Goal: Entertainment & Leisure: Consume media (video, audio)

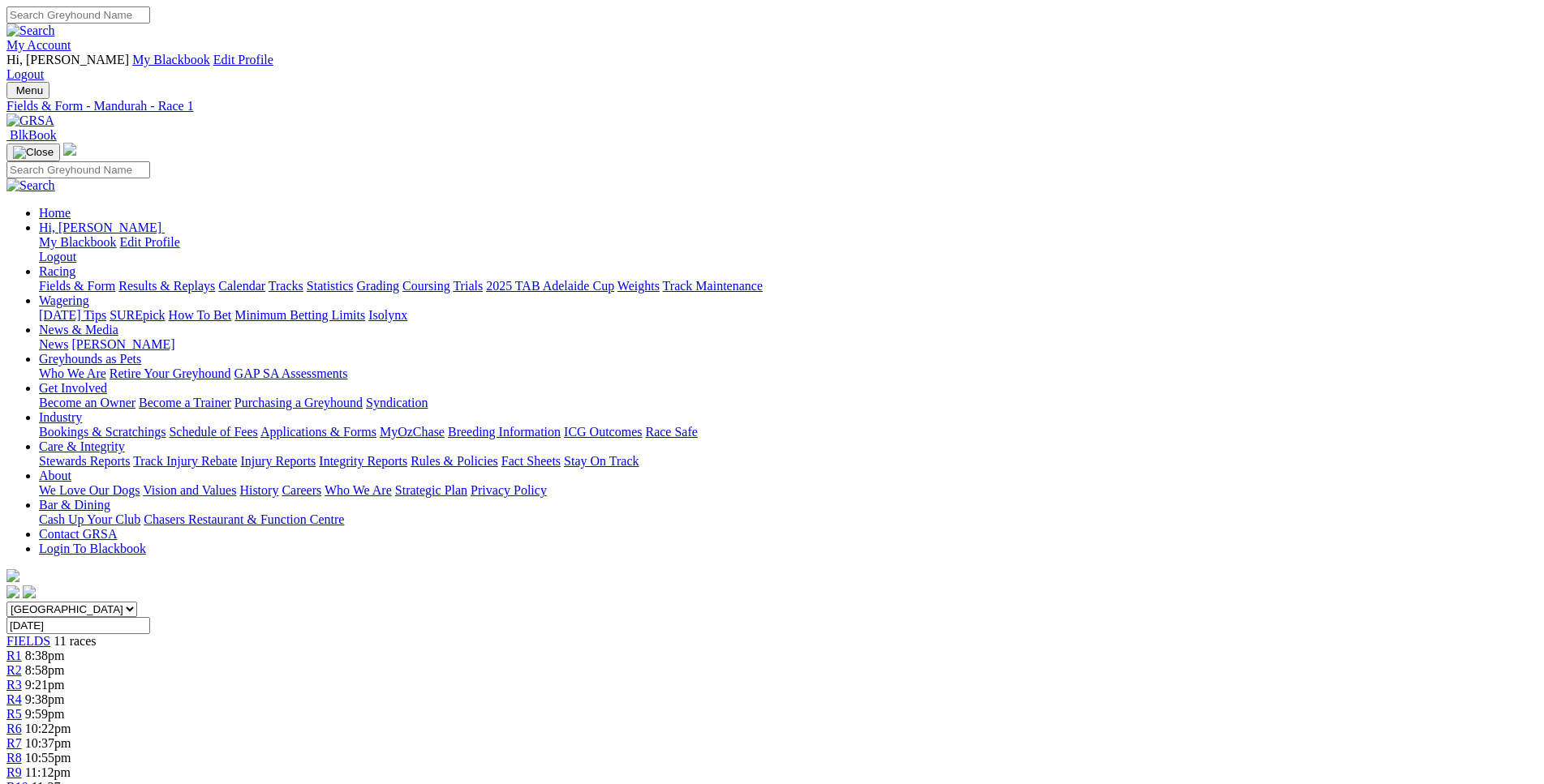
click at [22, 678] on link "R3" at bounding box center [14, 685] width 15 height 14
click at [761, 707] on div "R5 9:59pm" at bounding box center [772, 714] width 1530 height 14
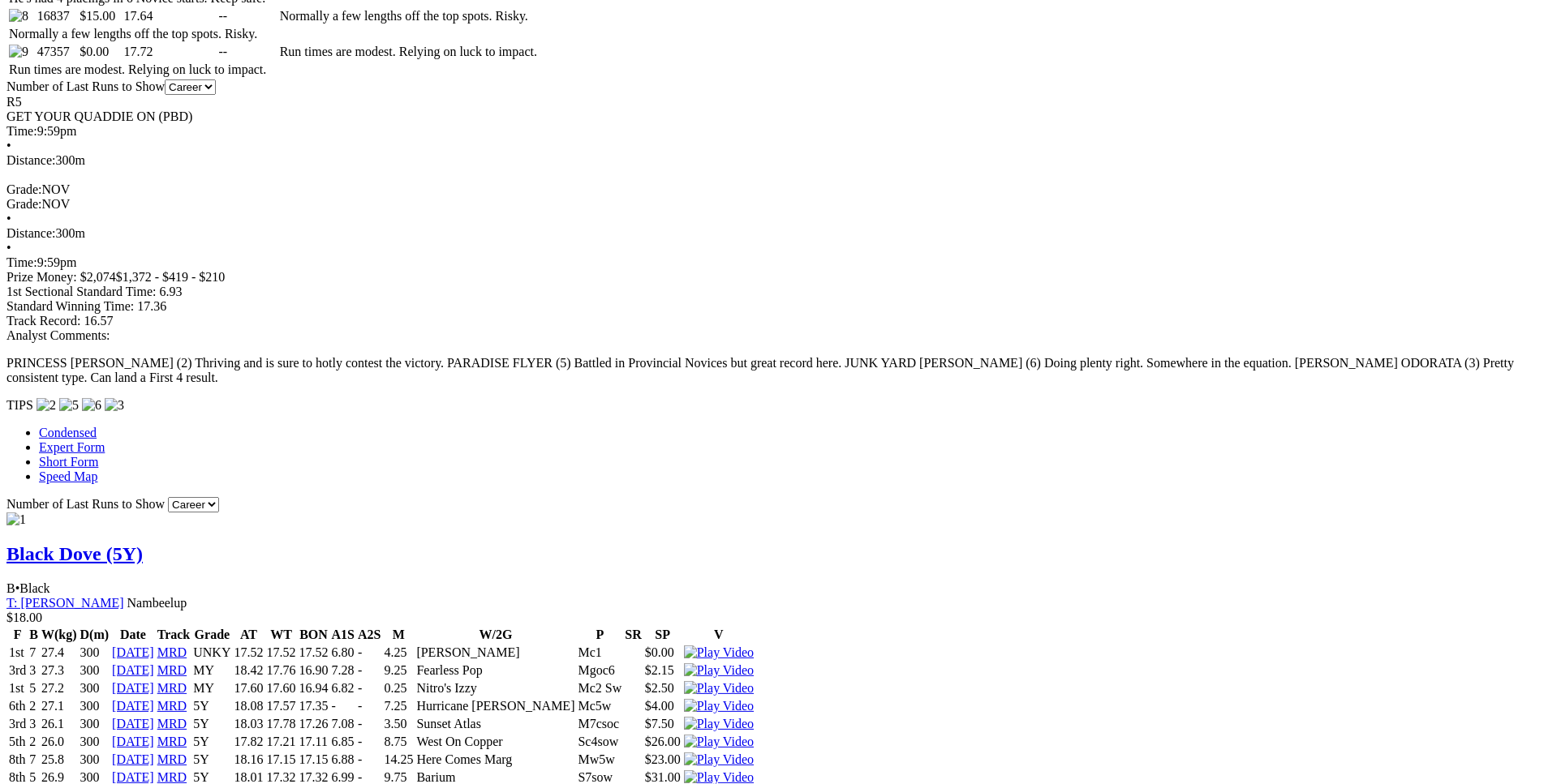
scroll to position [1197, 0]
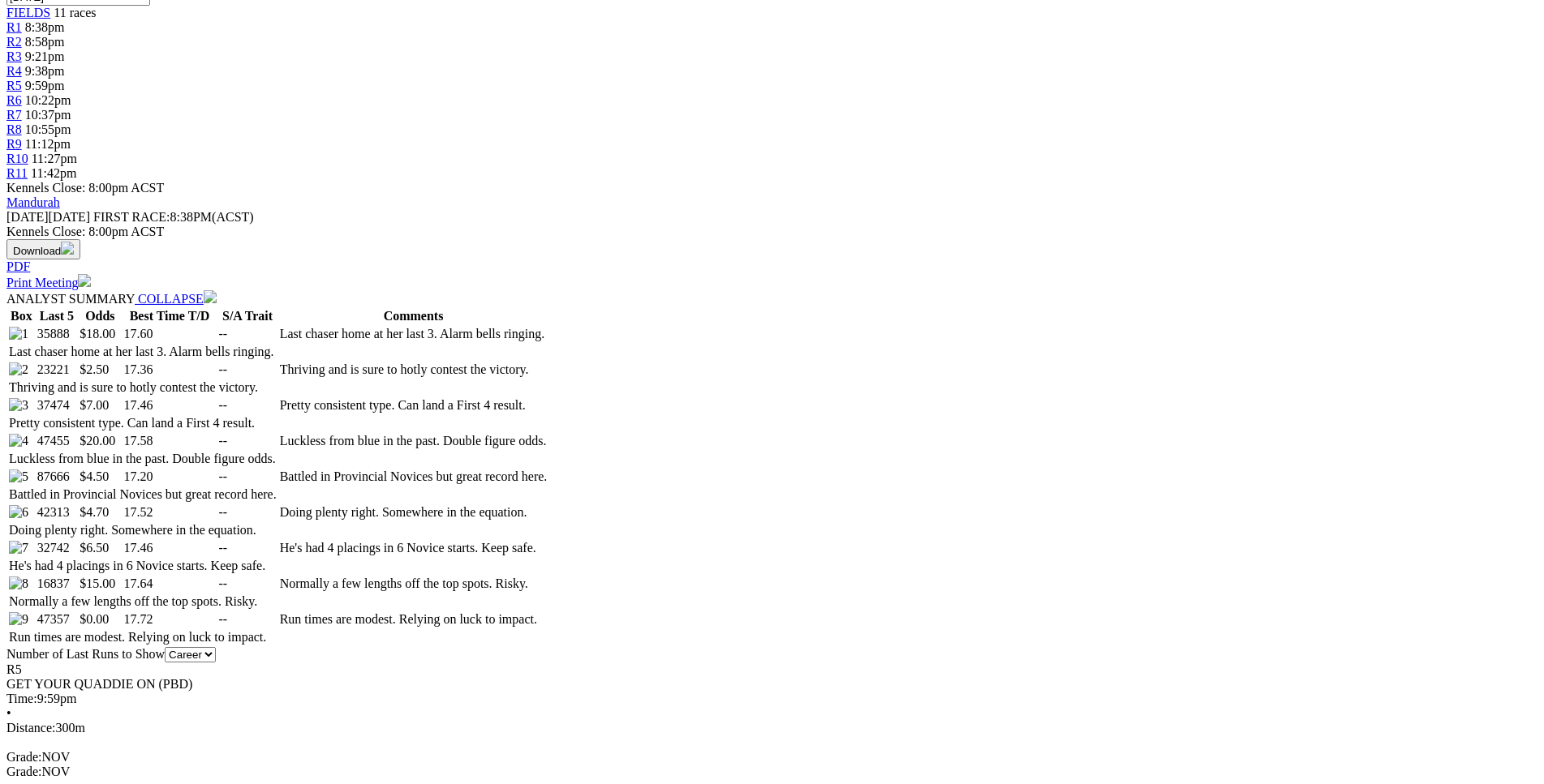
scroll to position [619, 0]
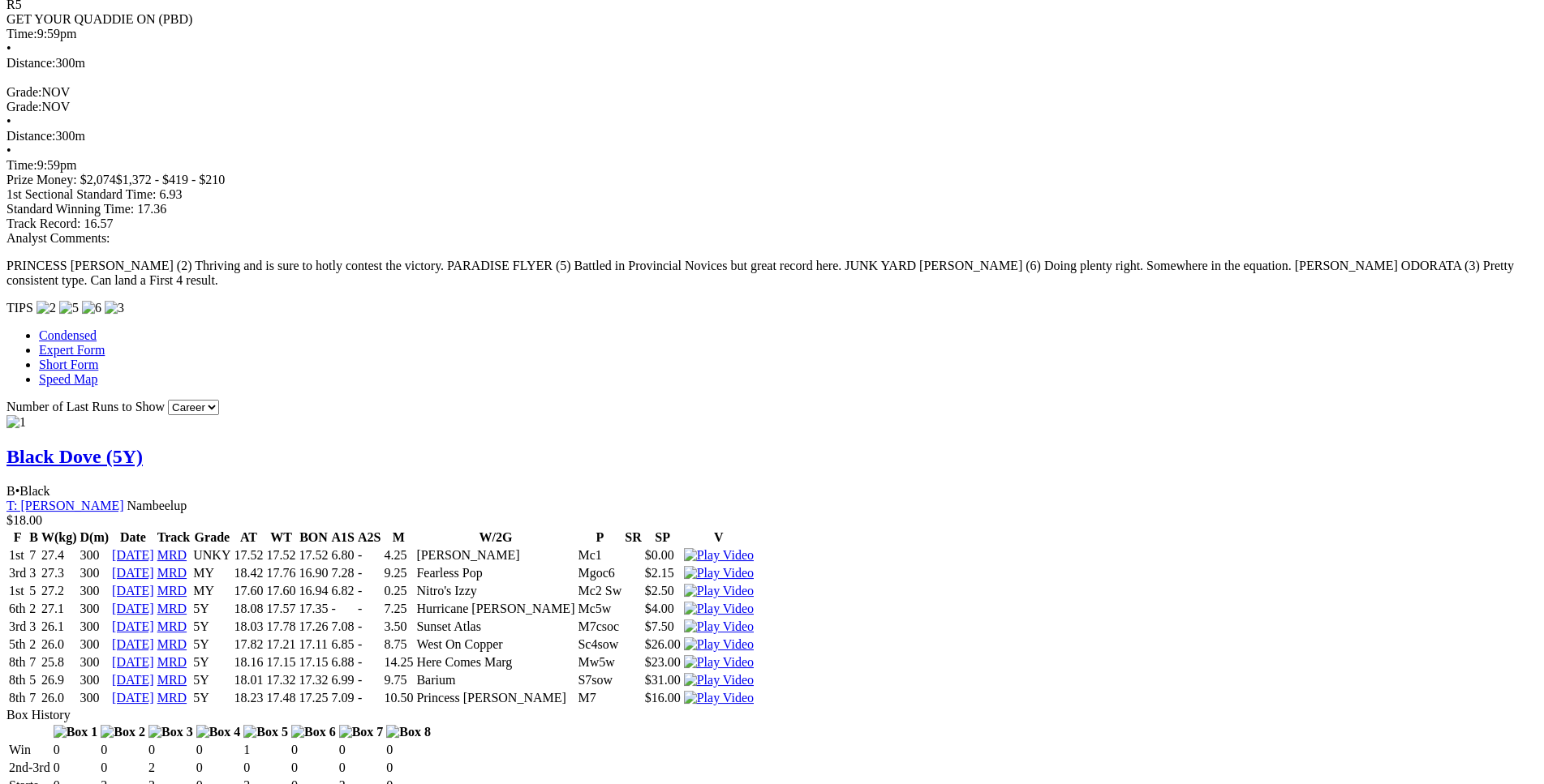
scroll to position [1280, 0]
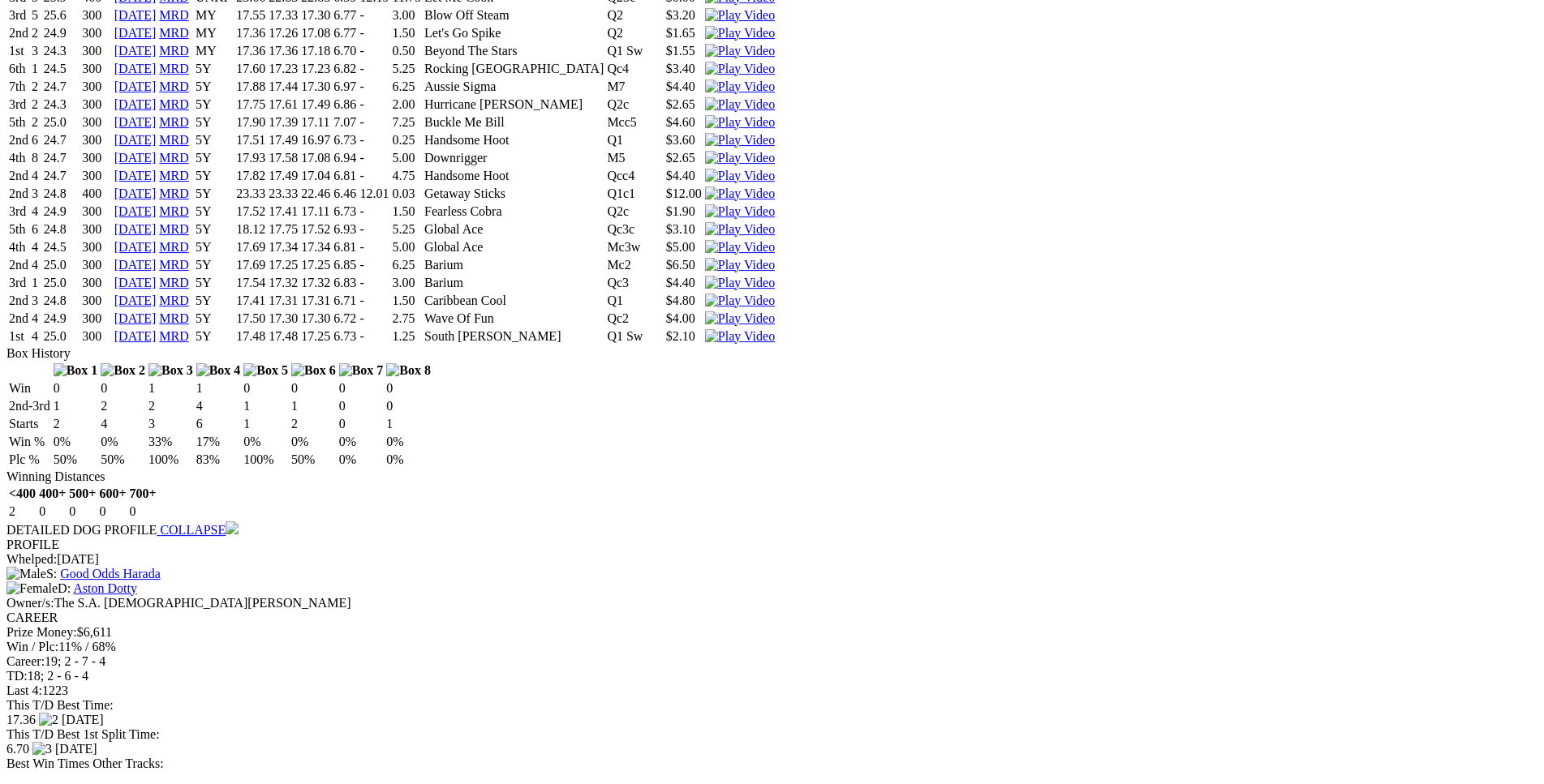
scroll to position [2767, 0]
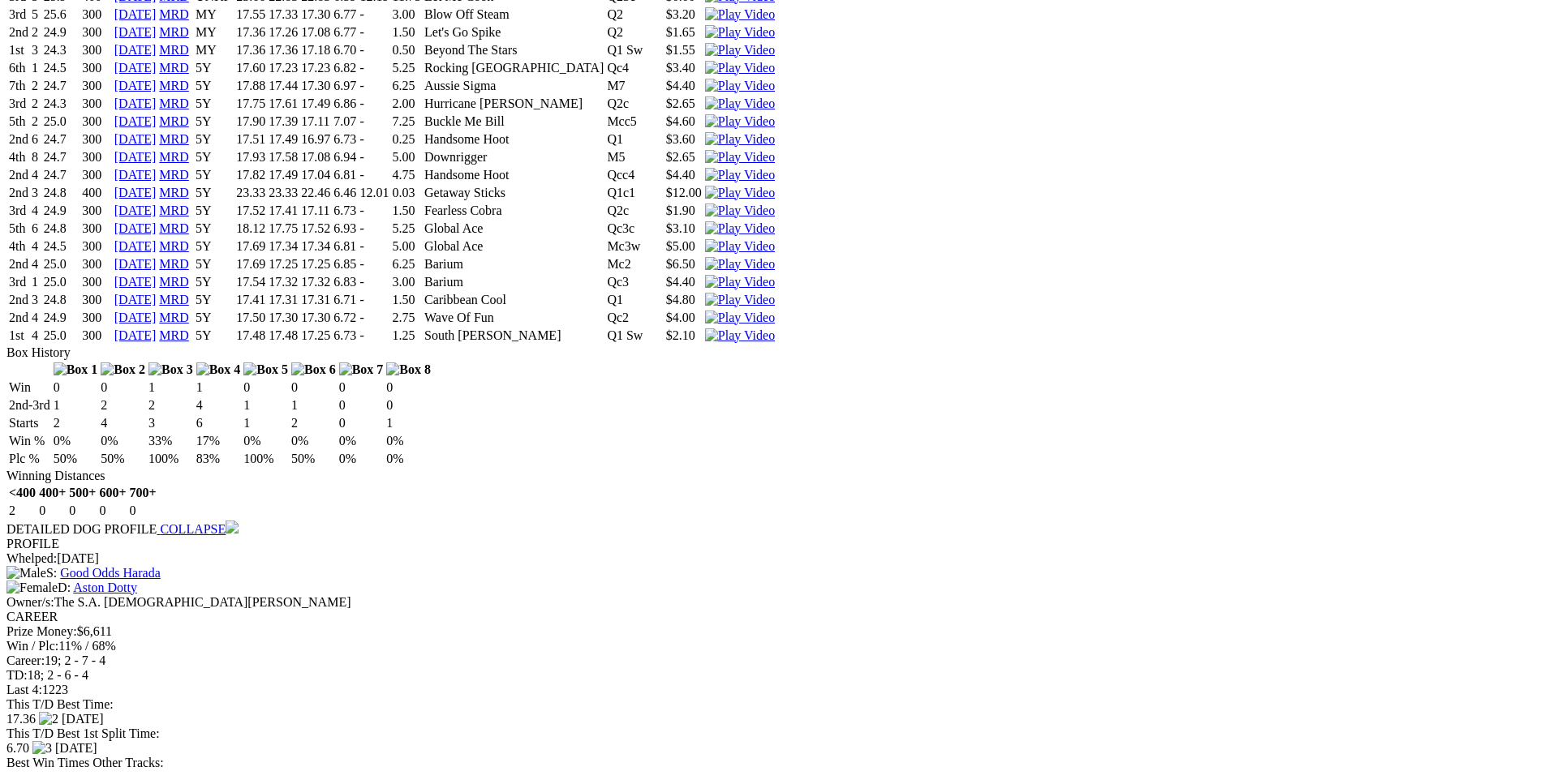
drag, startPoint x: 415, startPoint y: 387, endPoint x: 953, endPoint y: 391, distance: 538.0
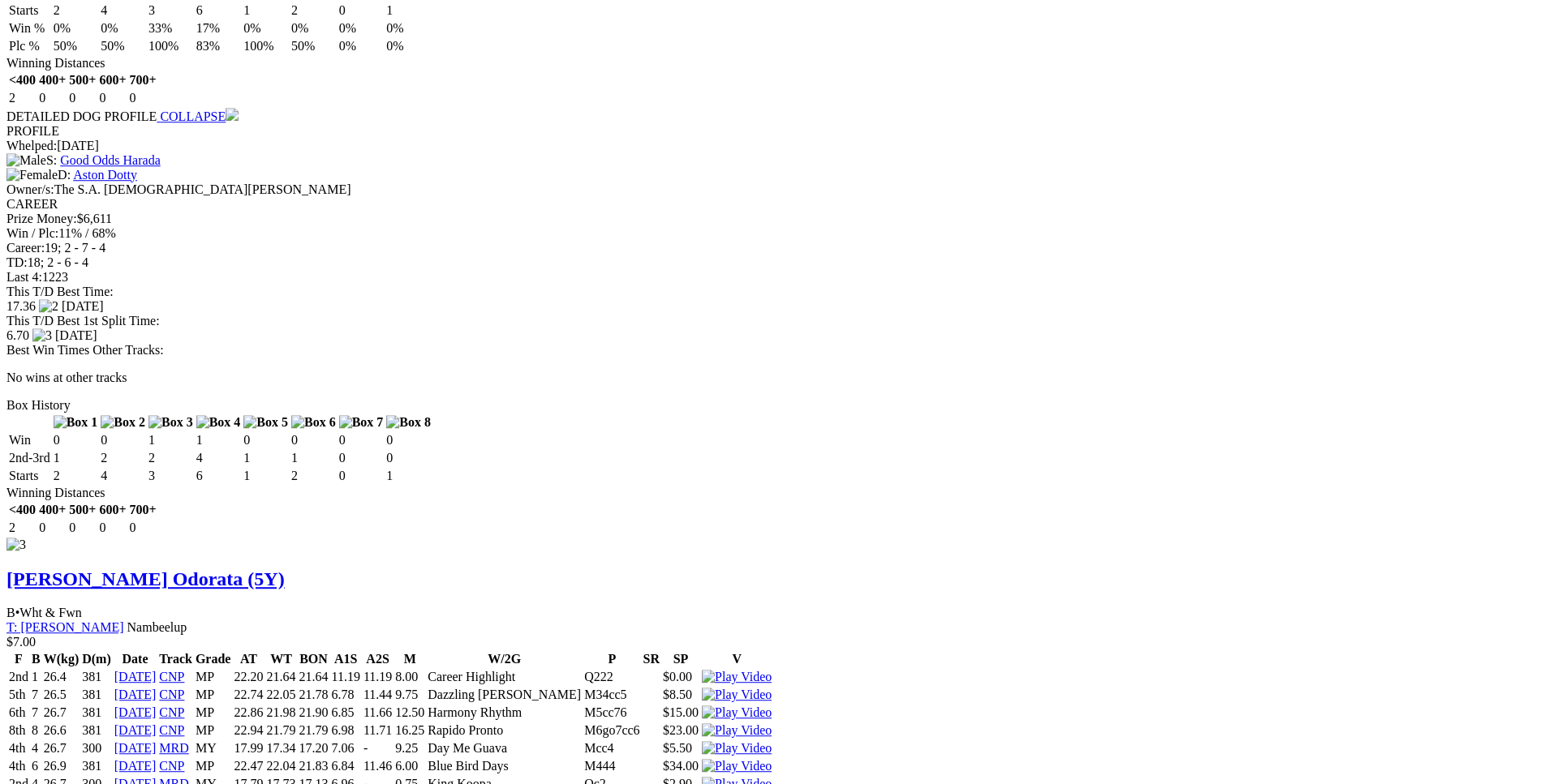
scroll to position [3181, 0]
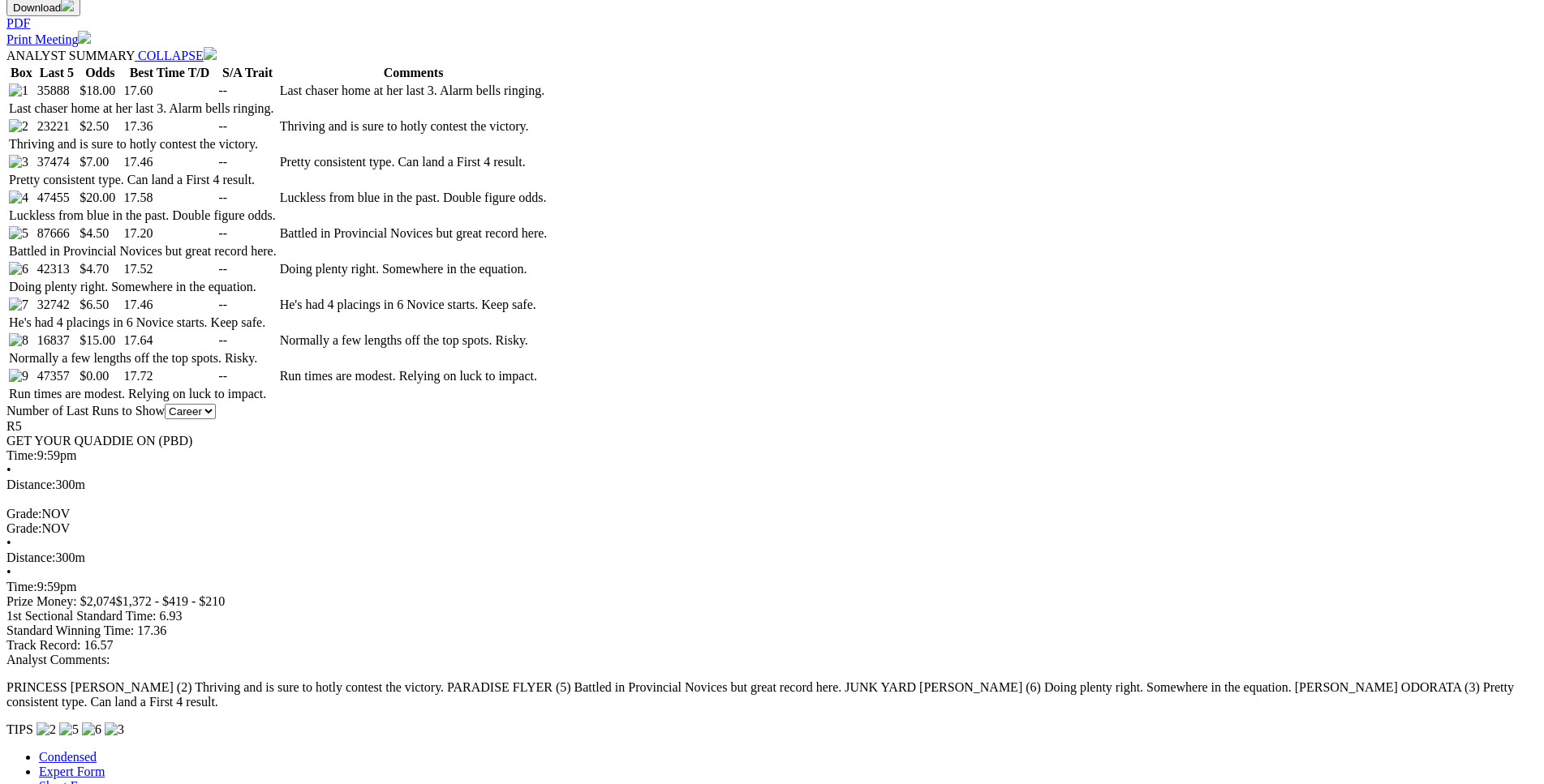
scroll to position [867, 0]
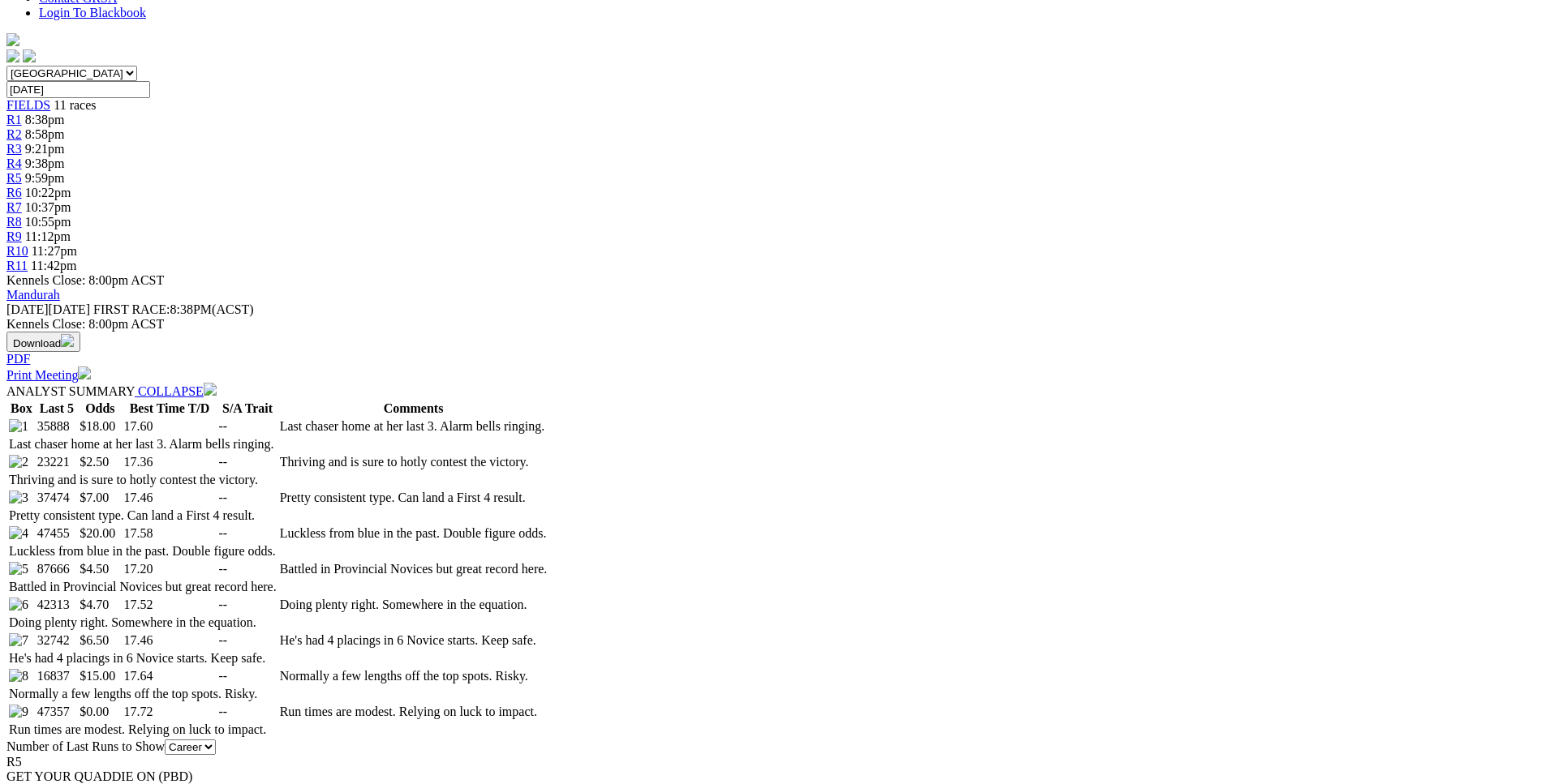
scroll to position [206, 0]
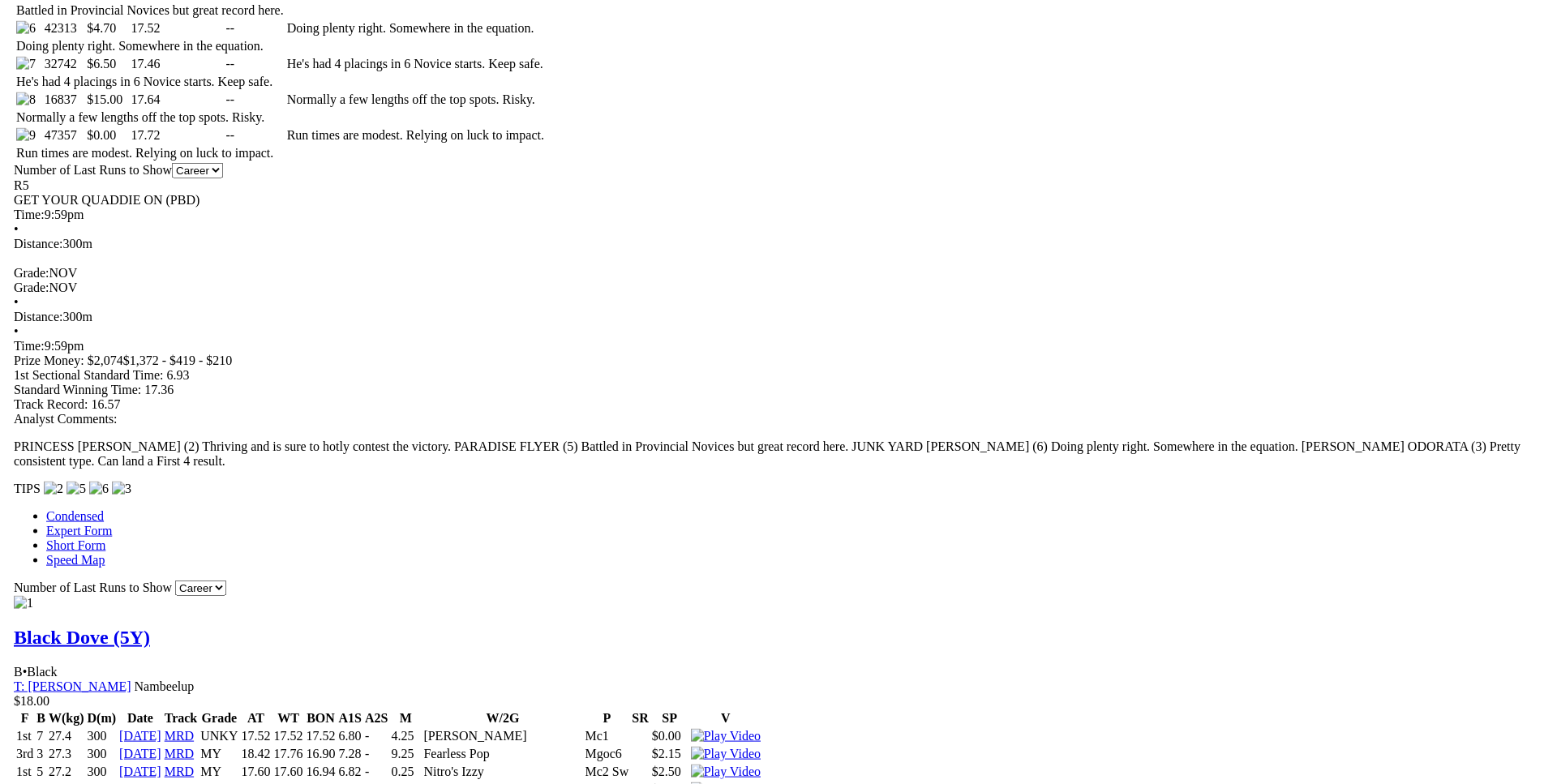
scroll to position [1113, 0]
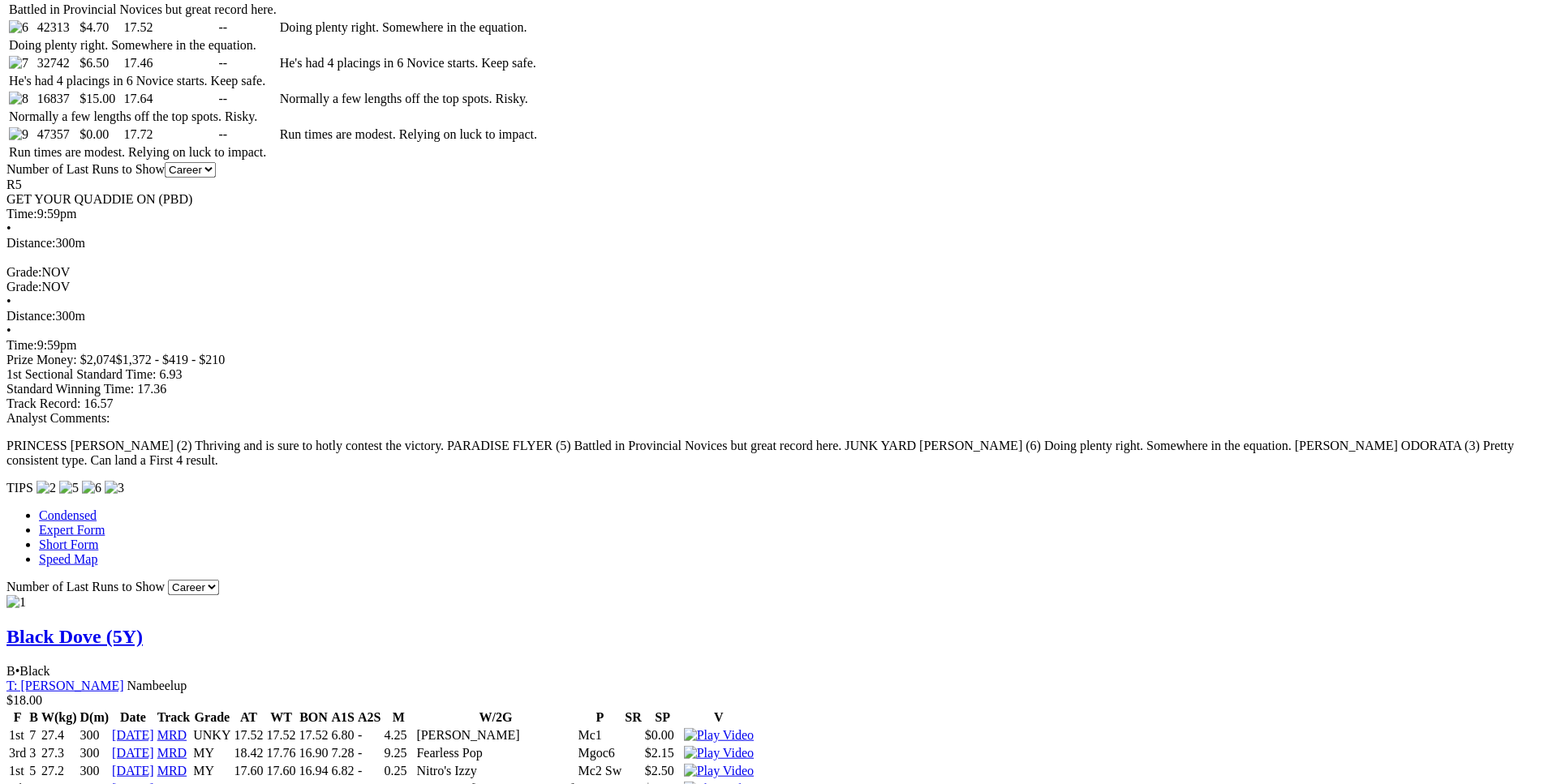
drag, startPoint x: 332, startPoint y: 288, endPoint x: 927, endPoint y: 289, distance: 595.0
